Goal: Task Accomplishment & Management: Complete application form

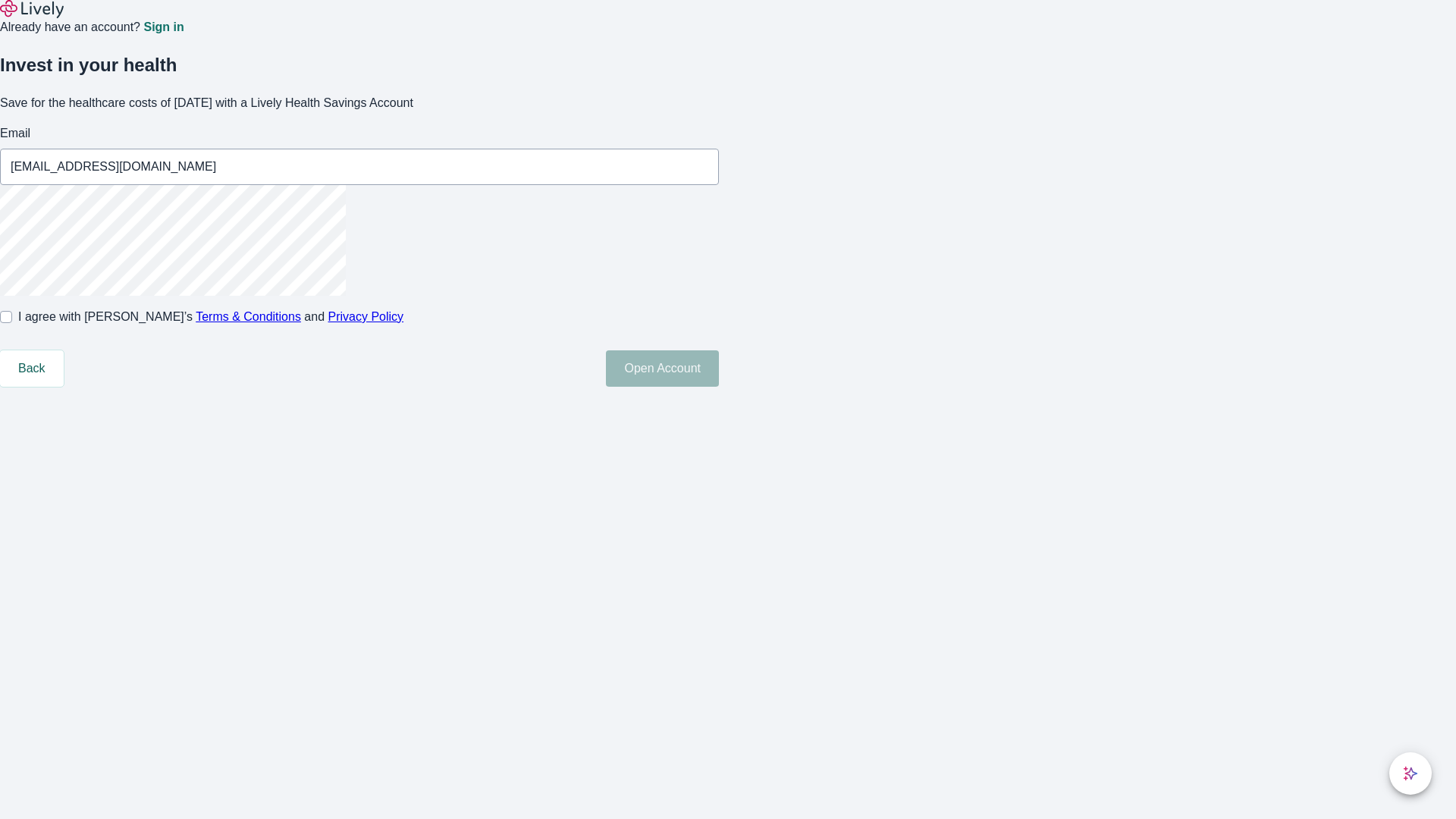
click at [12, 323] on input "I agree with Lively’s Terms & Conditions and Privacy Policy" at bounding box center [6, 317] width 12 height 12
checkbox input "true"
click at [719, 386] on button "Open Account" at bounding box center [662, 368] width 113 height 36
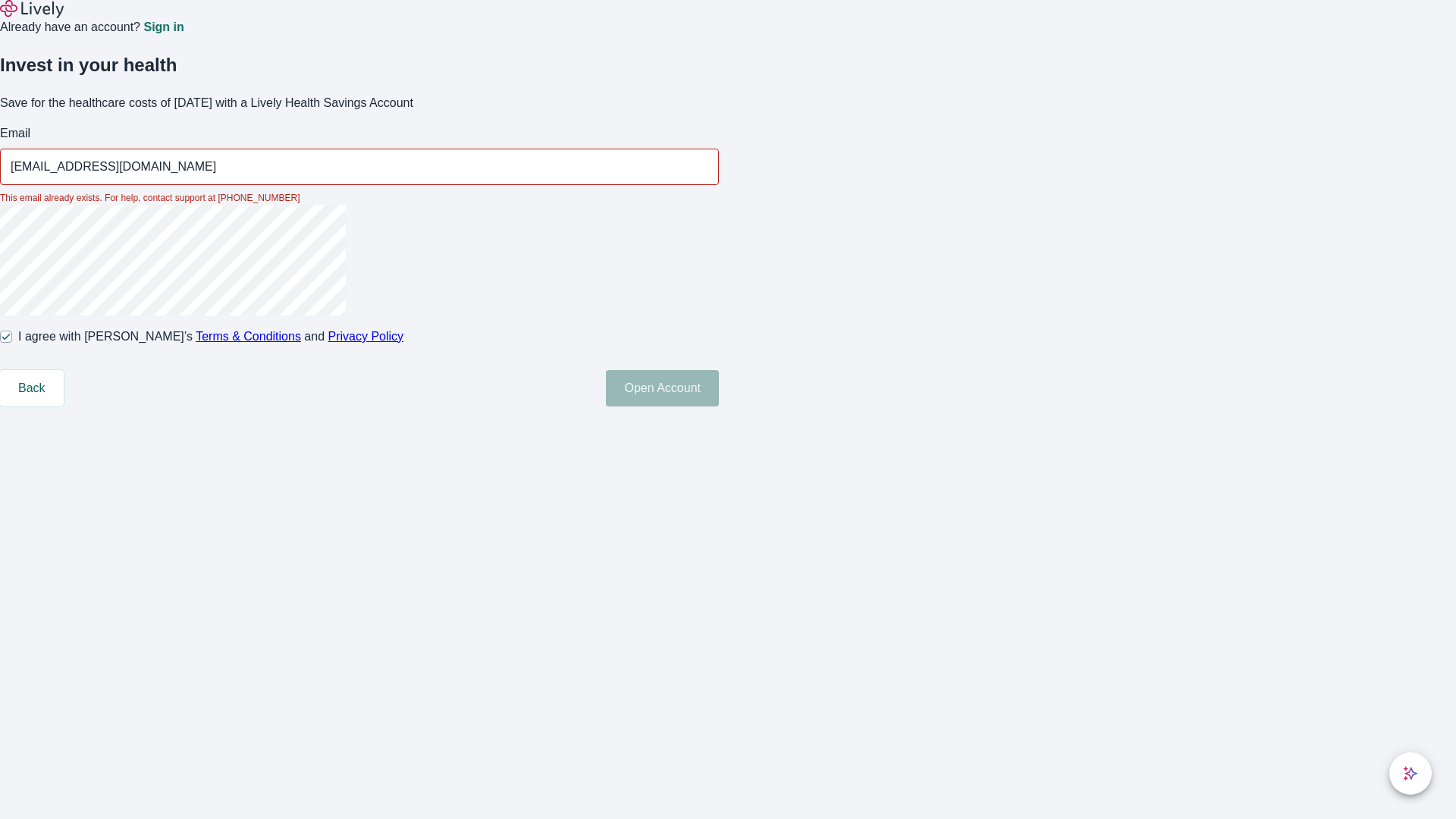
type input "[EMAIL_ADDRESS][DOMAIN_NAME]"
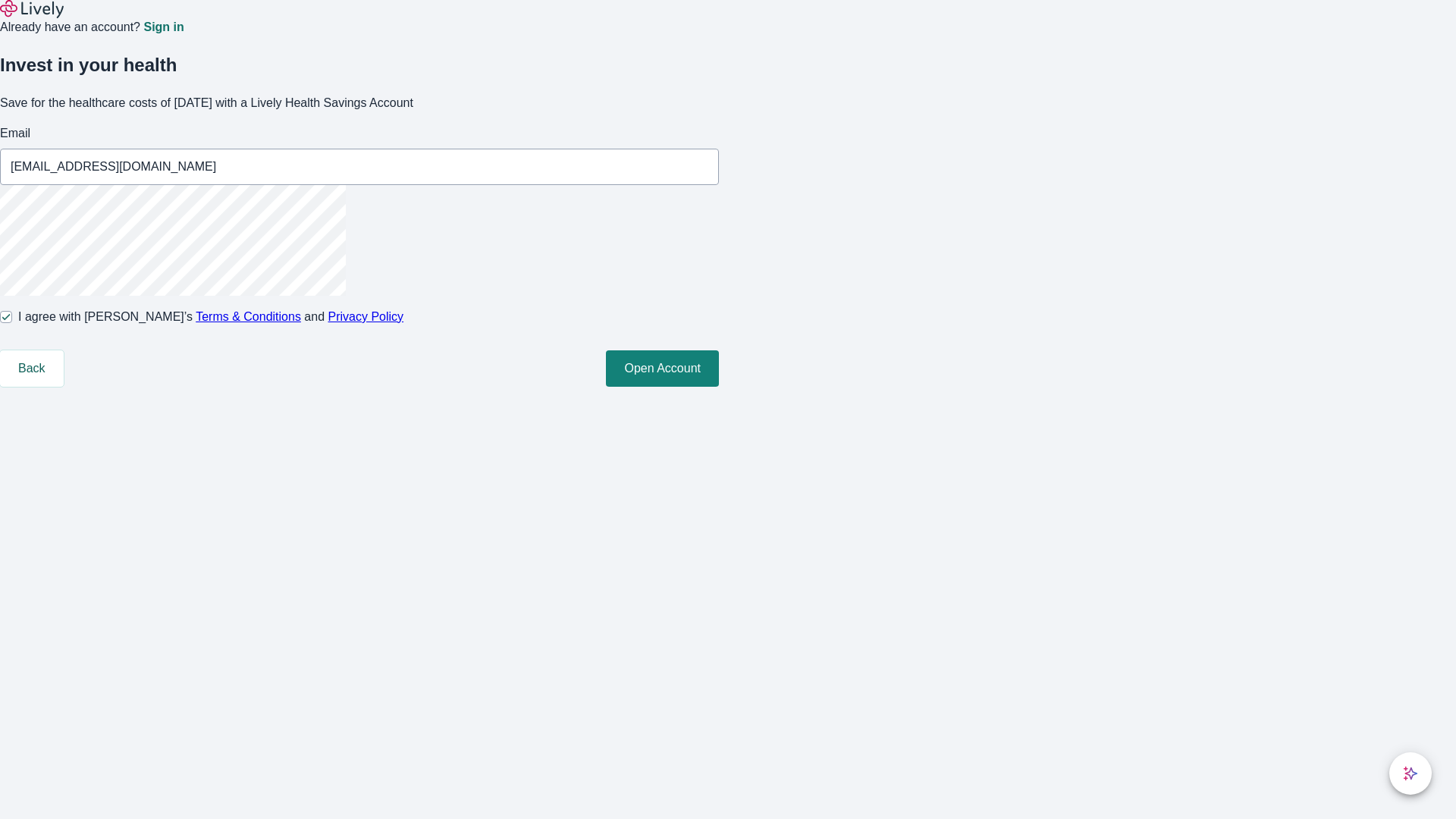
click at [12, 323] on input "I agree with Lively’s Terms & Conditions and Privacy Policy" at bounding box center [6, 317] width 12 height 12
checkbox input "false"
type input "Dulce_Boehm250814211602@hotmail.com"
click at [12, 323] on input "I agree with Lively’s Terms & Conditions and Privacy Policy" at bounding box center [6, 317] width 12 height 12
checkbox input "true"
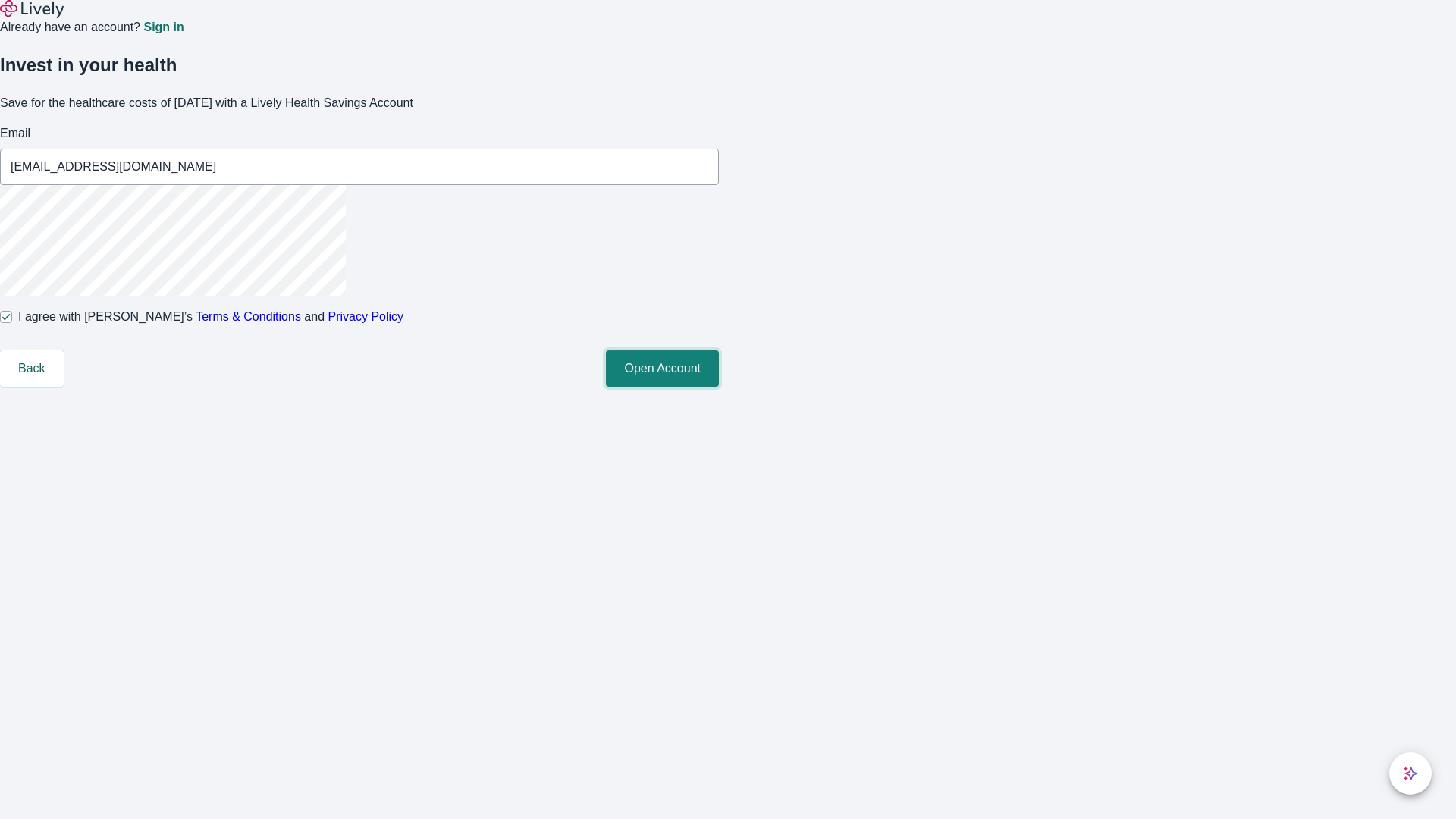
click at [719, 386] on button "Open Account" at bounding box center [662, 368] width 113 height 36
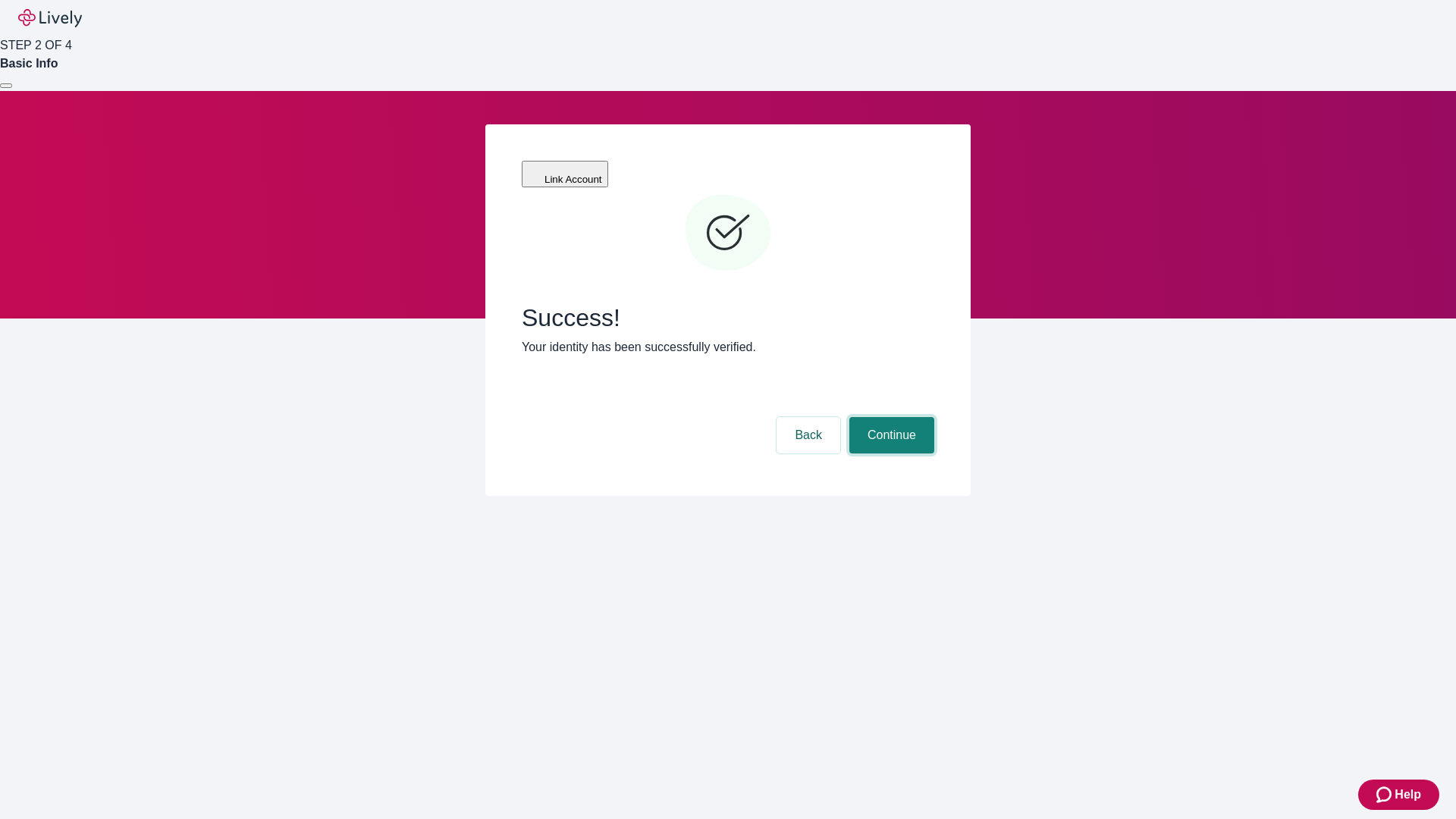
click at [890, 417] on button "Continue" at bounding box center [891, 435] width 85 height 36
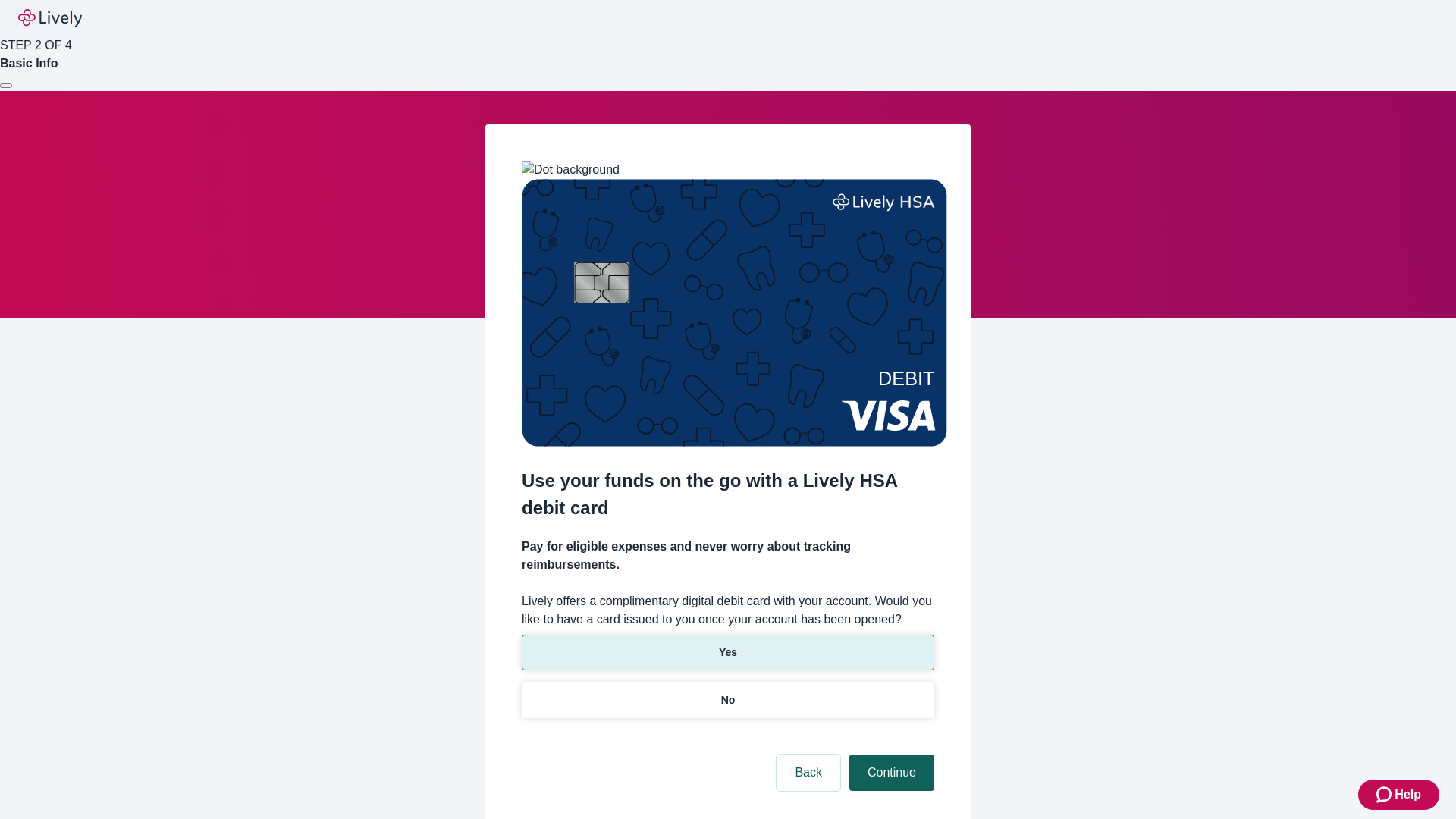
click at [727, 692] on p "No" at bounding box center [728, 700] width 14 height 16
click at [890, 754] on button "Continue" at bounding box center [891, 772] width 85 height 36
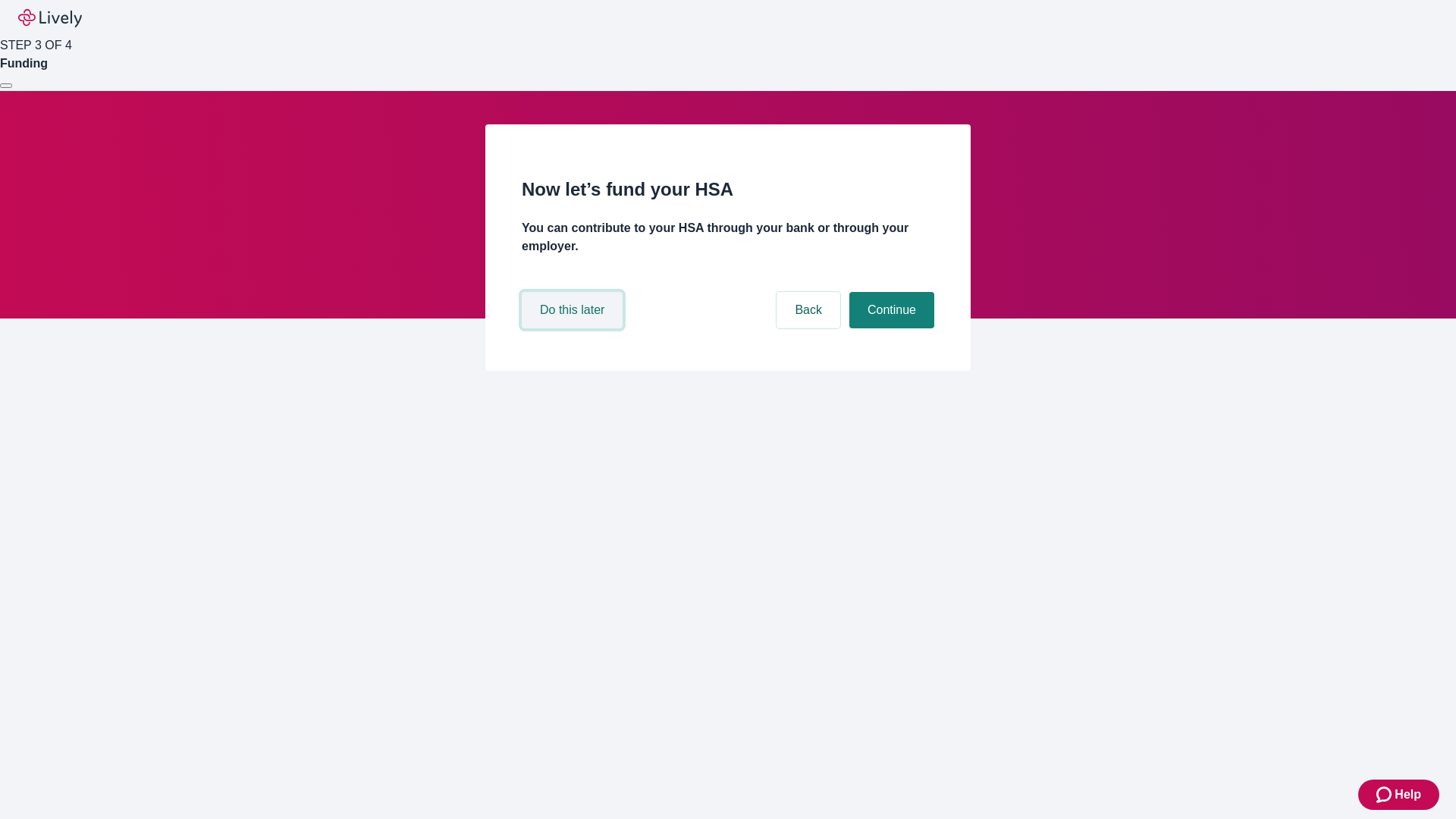
click at [574, 328] on button "Do this later" at bounding box center [572, 310] width 101 height 36
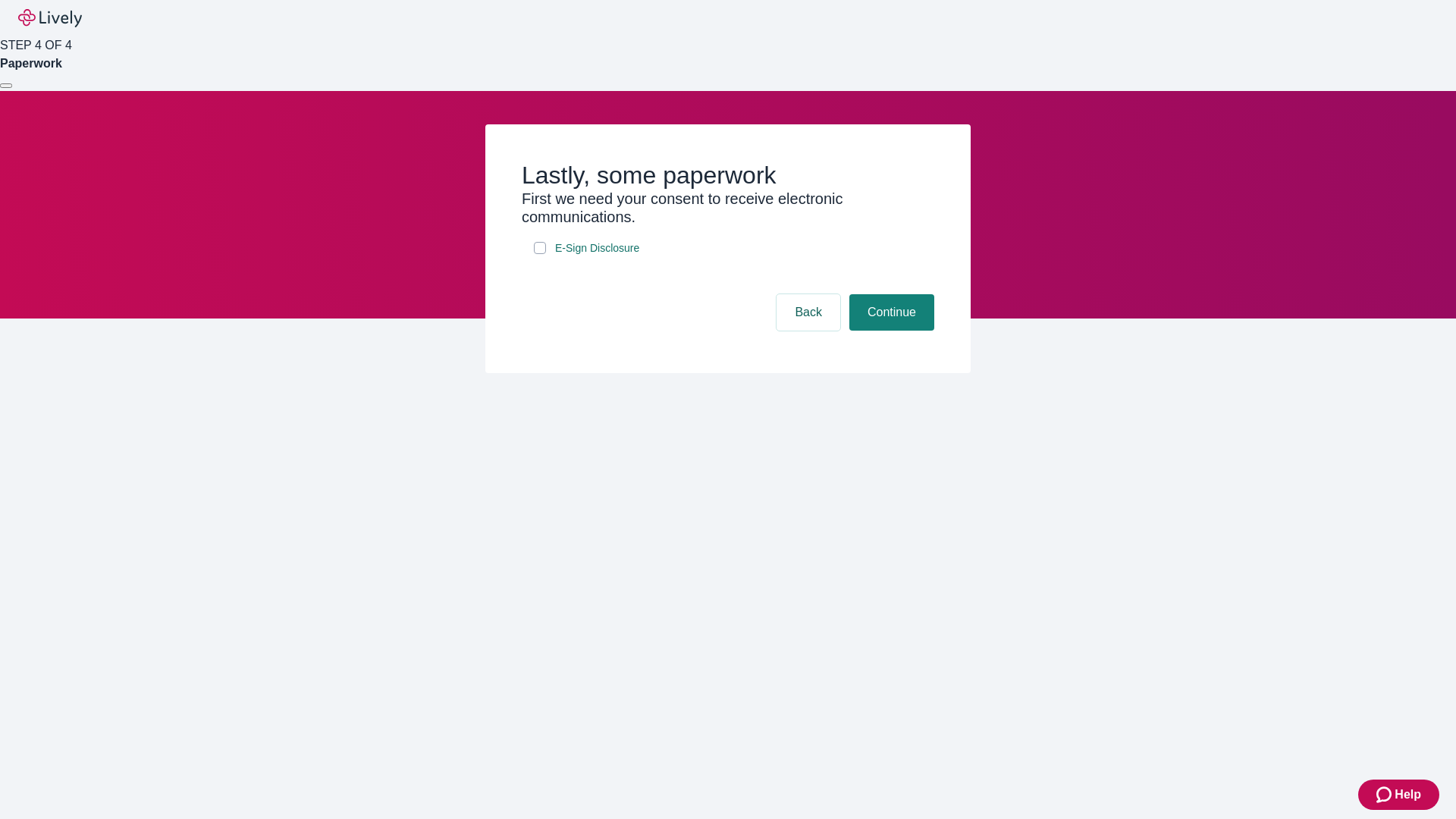
click at [540, 254] on input "E-Sign Disclosure" at bounding box center [540, 248] width 12 height 12
checkbox input "true"
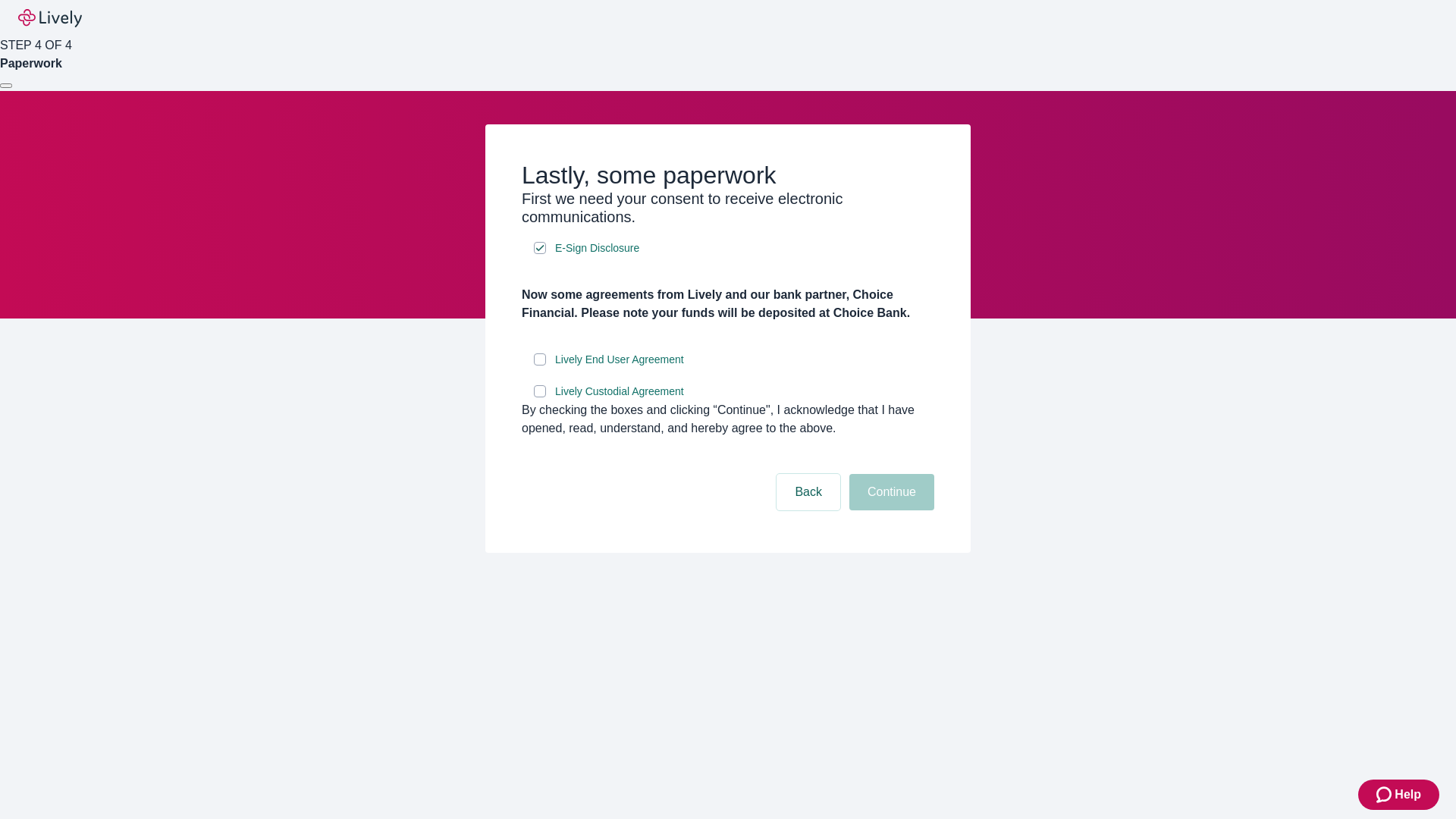
click at [540, 365] on input "Lively End User Agreement" at bounding box center [540, 359] width 12 height 12
checkbox input "true"
click at [540, 398] on input "Lively Custodial Agreement" at bounding box center [540, 391] width 12 height 12
checkbox input "true"
click at [890, 510] on button "Continue" at bounding box center [891, 492] width 85 height 36
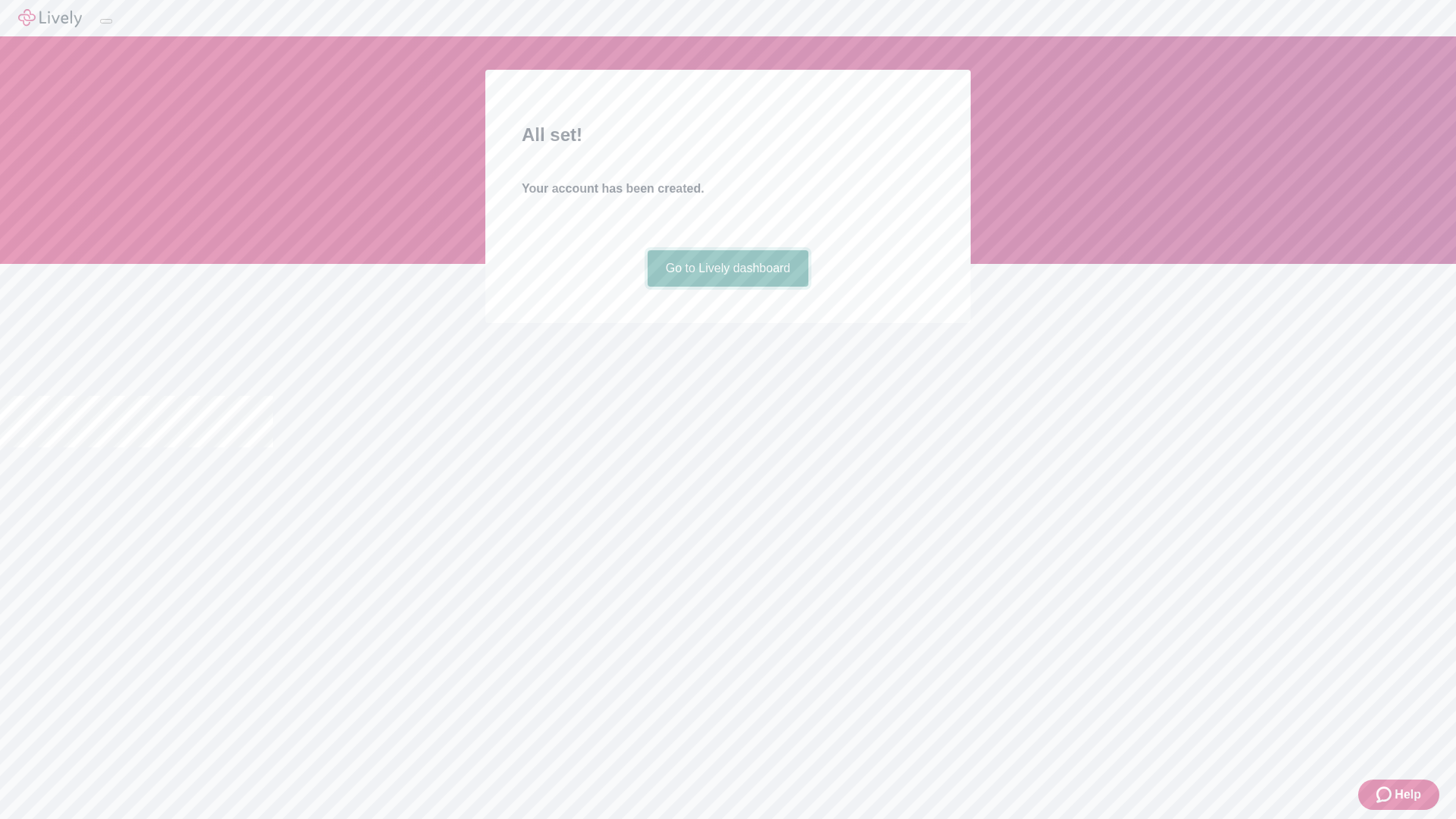
click at [727, 287] on link "Go to Lively dashboard" at bounding box center [728, 268] width 161 height 36
